Goal: Complete application form

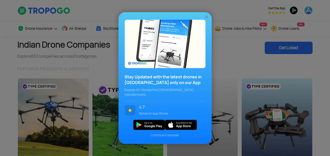
click at [208, 19] on img at bounding box center [206, 16] width 5 height 5
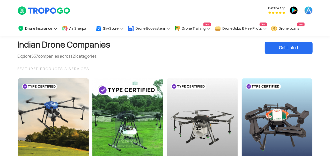
click at [301, 47] on div "Get Listed" at bounding box center [289, 48] width 48 height 12
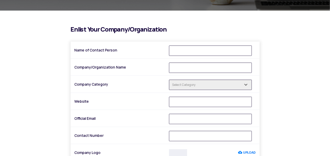
scroll to position [129, 0]
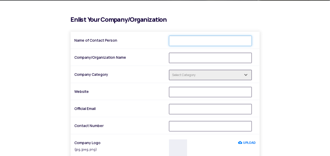
click at [189, 42] on input "Name of Contact Person" at bounding box center [210, 41] width 83 height 10
type input "[PERSON_NAME]"
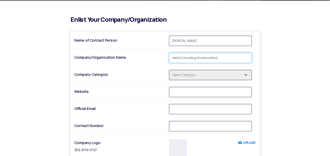
type input "Velciti Consulting Private Limited"
click at [214, 79] on input "text" at bounding box center [210, 75] width 83 height 10
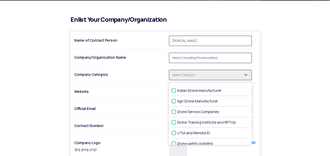
click at [202, 112] on label "Drone Service Companies" at bounding box center [211, 112] width 78 height 11
click at [181, 112] on input "Drone Service Companies" at bounding box center [178, 111] width 3 height 3
checkbox input "true"
type input "1 selected"
click at [270, 79] on div "i Enlist Your Company/Organization Name of Contact Person Satheesh Gopi Company…" at bounding box center [165, 132] width 303 height 233
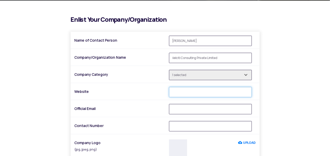
click at [185, 94] on input "Website" at bounding box center [210, 92] width 83 height 10
click at [198, 91] on input "velciti.com" at bounding box center [210, 92] width 83 height 10
paste input "https://velciti.com/"
type input "https://velciti.com/"
click at [190, 111] on input "Official Email" at bounding box center [210, 109] width 83 height 10
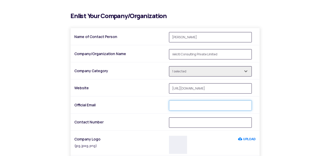
scroll to position [155, 0]
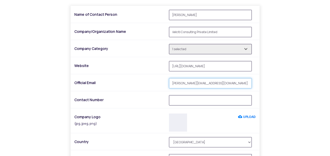
type input "sureshkumar@velciti.com"
paste input "9384033283"
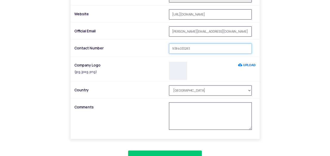
type input "9384033283"
click at [249, 65] on label "UPLOAD" at bounding box center [247, 65] width 18 height 9
click at [238, 65] on input "UPLOAD" at bounding box center [238, 65] width 0 height 9
click at [200, 115] on textarea at bounding box center [210, 115] width 83 height 27
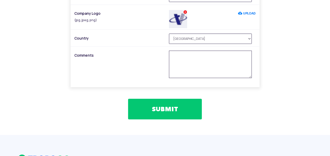
scroll to position [285, 0]
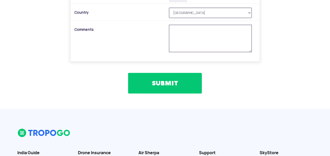
drag, startPoint x: 182, startPoint y: 94, endPoint x: 180, endPoint y: 91, distance: 3.2
click at [180, 92] on button "SUBMIT" at bounding box center [165, 83] width 74 height 21
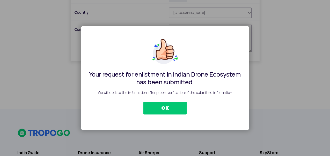
click at [176, 105] on button "OK" at bounding box center [164, 108] width 43 height 13
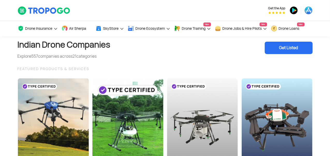
click at [12, 12] on div "Get the App" at bounding box center [165, 10] width 330 height 21
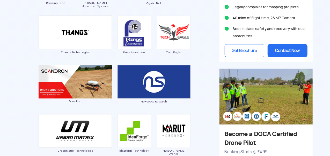
scroll to position [388, 0]
